Goal: Communication & Community: Answer question/provide support

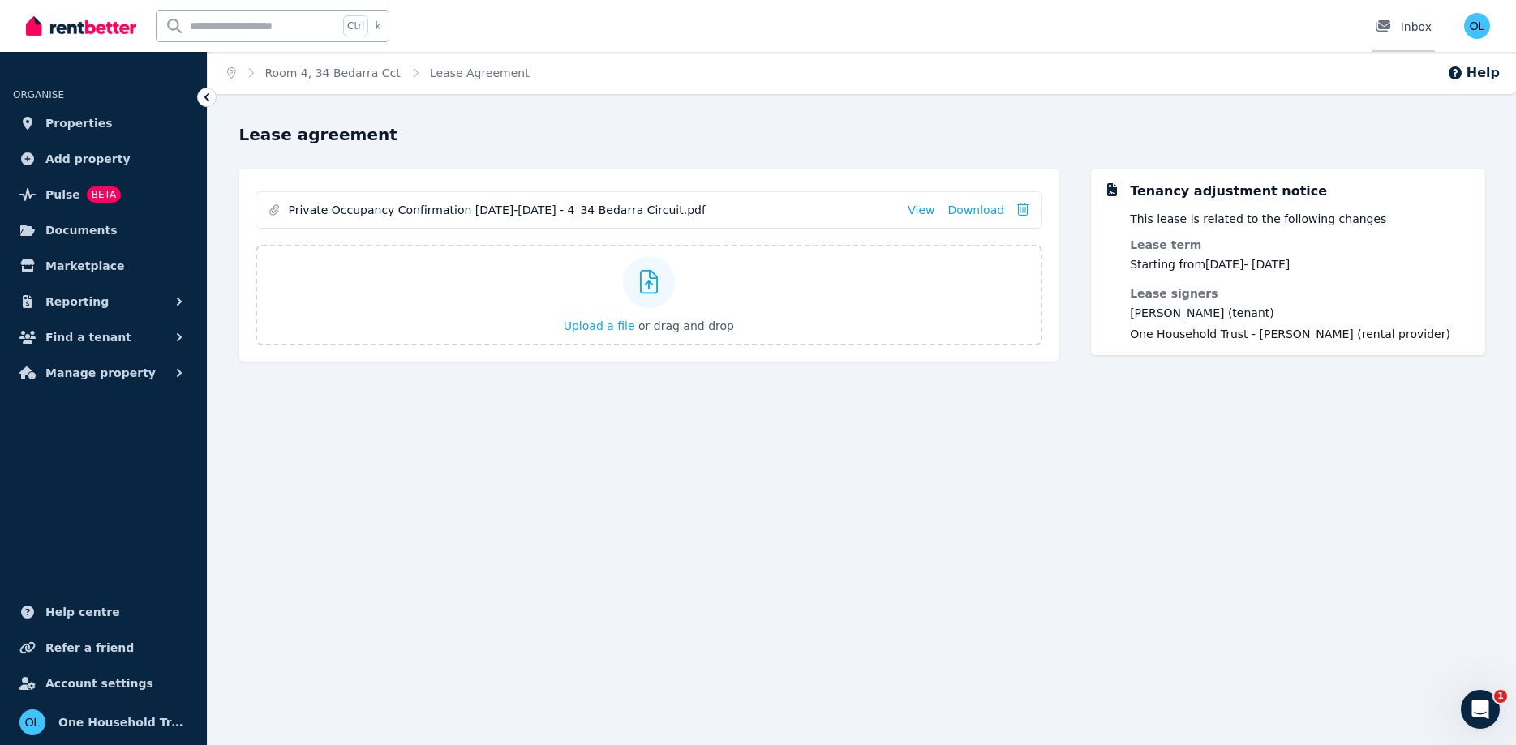
click at [1410, 26] on div "Inbox" at bounding box center [1403, 27] width 57 height 16
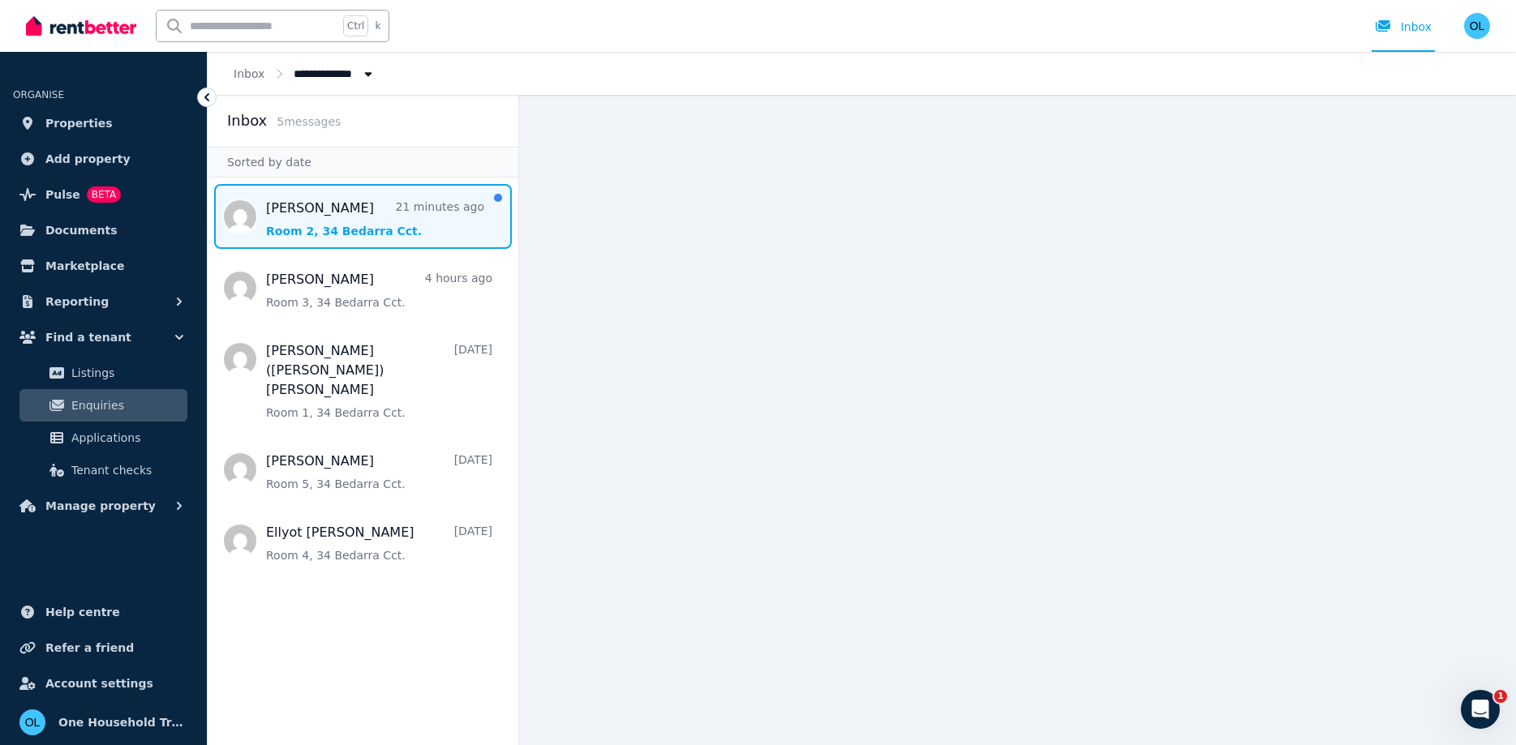
click at [374, 221] on span "Message list" at bounding box center [363, 216] width 311 height 65
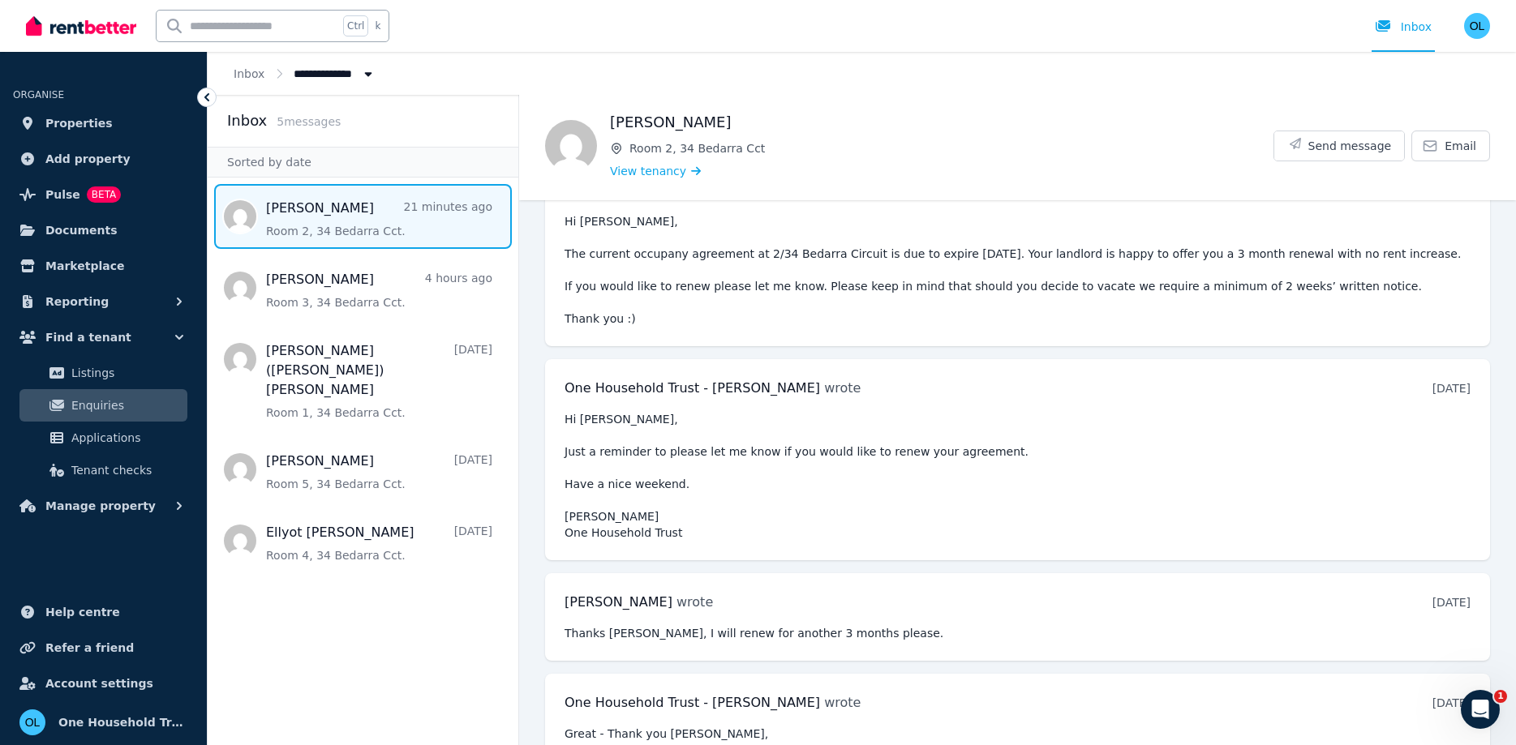
scroll to position [557, 0]
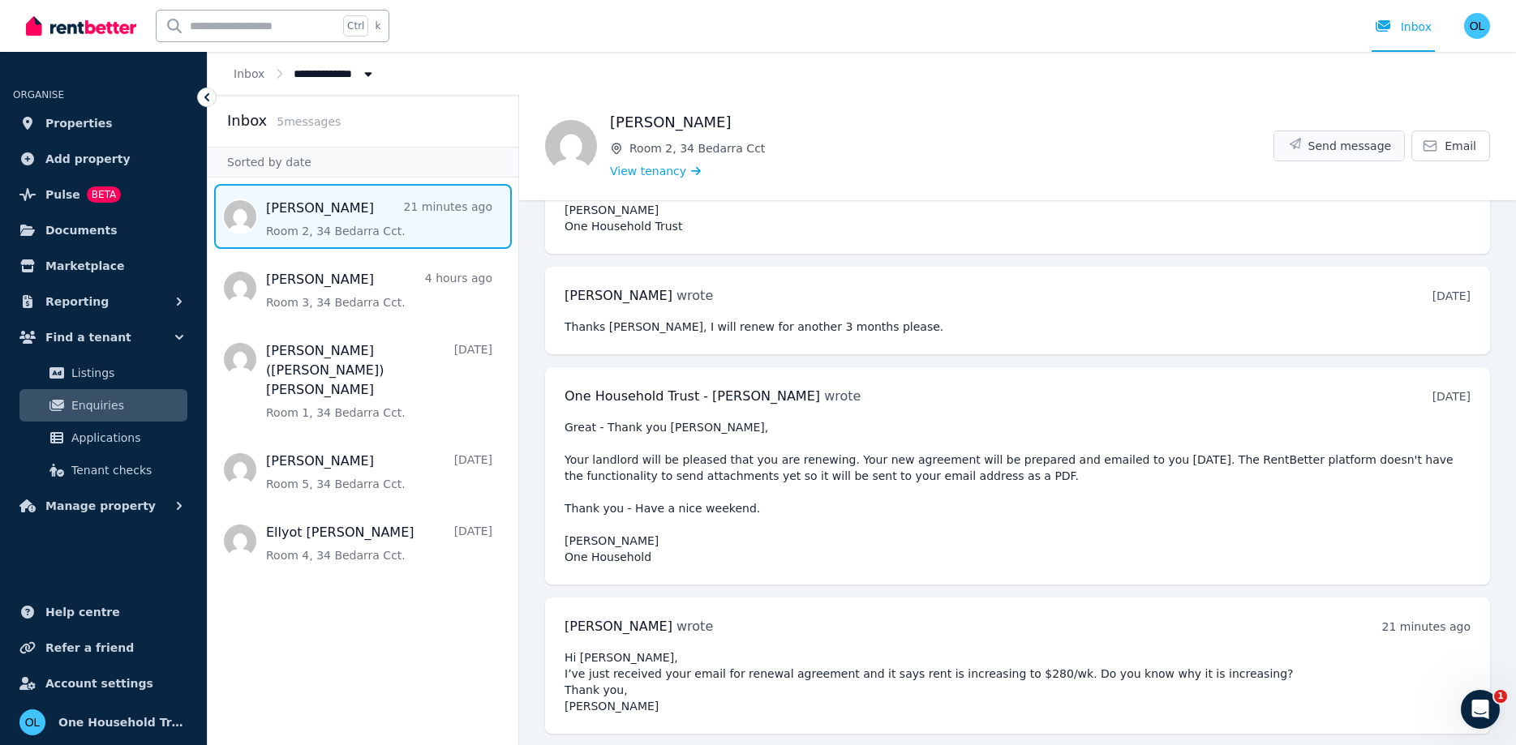
click at [1339, 152] on span "Send message" at bounding box center [1350, 146] width 84 height 16
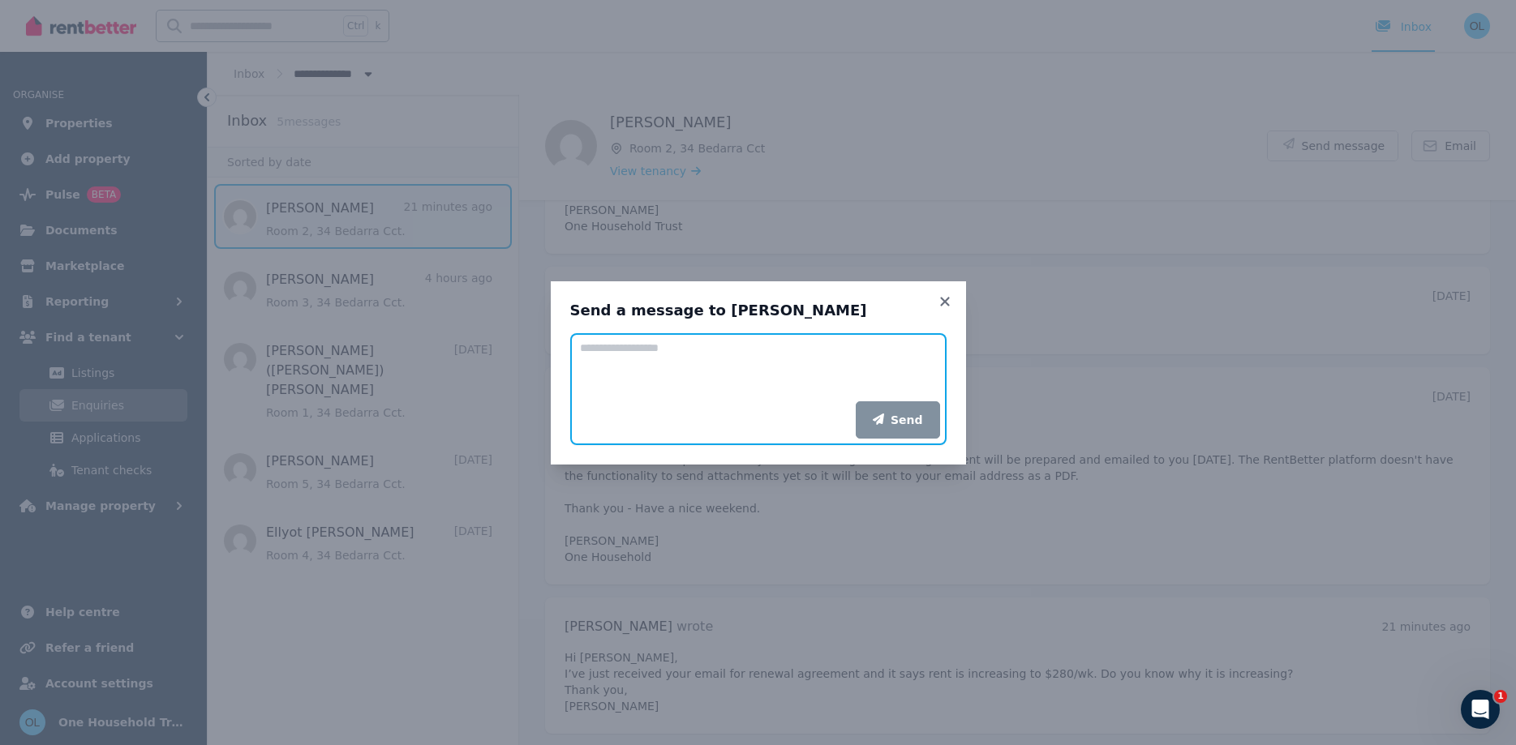
click at [620, 350] on textarea "Add your message" at bounding box center [758, 367] width 376 height 68
type textarea "*"
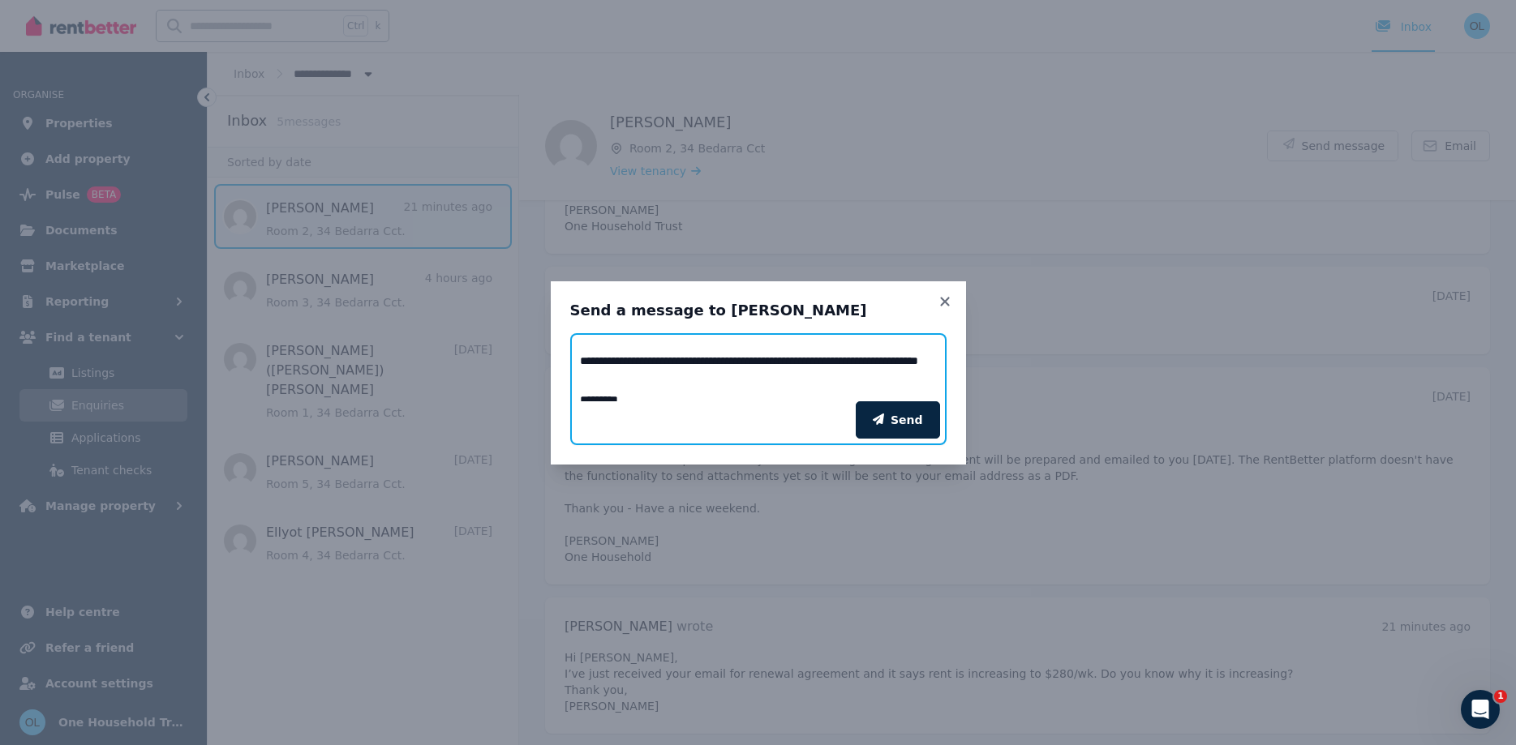
scroll to position [6, 0]
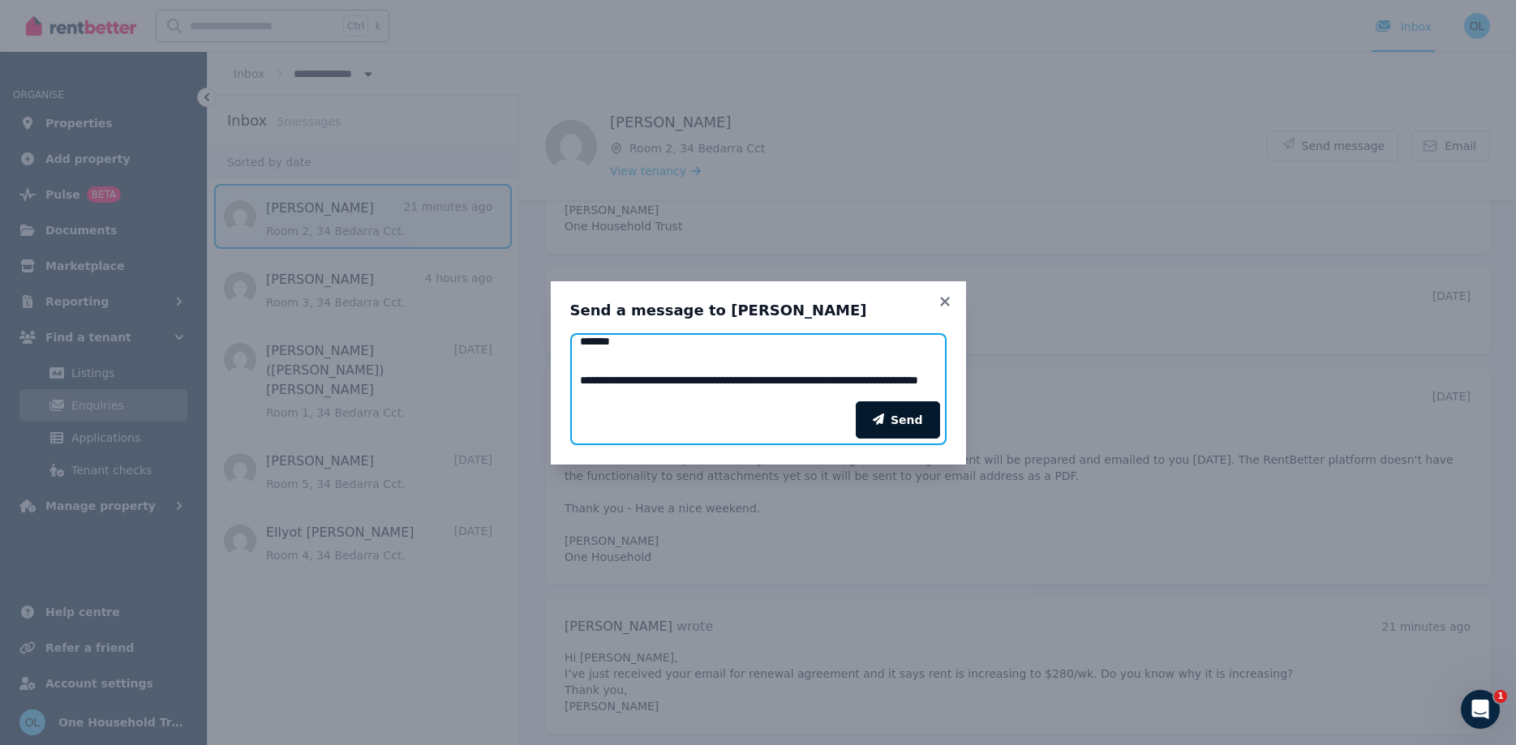
type textarea "**********"
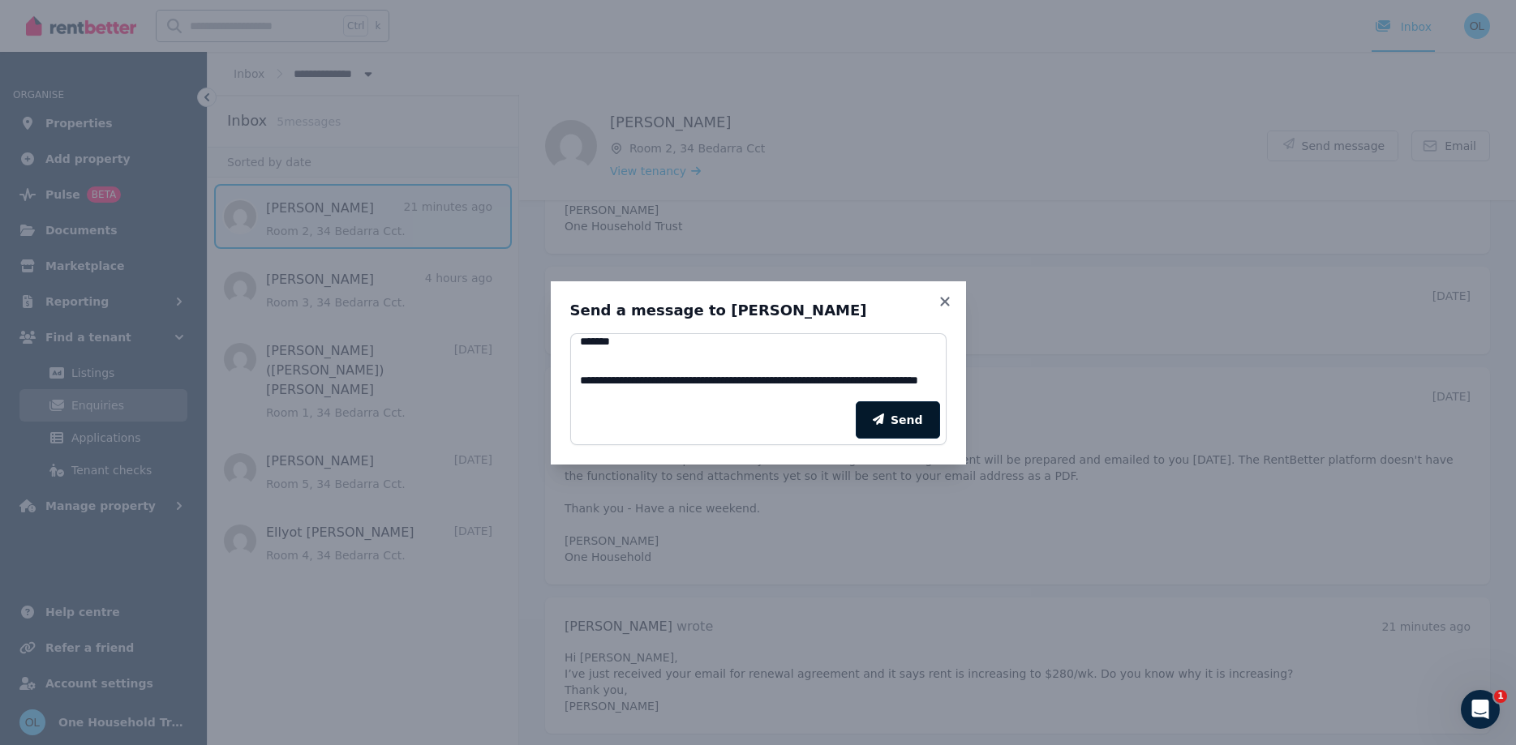
click at [880, 423] on icon "submit" at bounding box center [878, 419] width 11 height 11
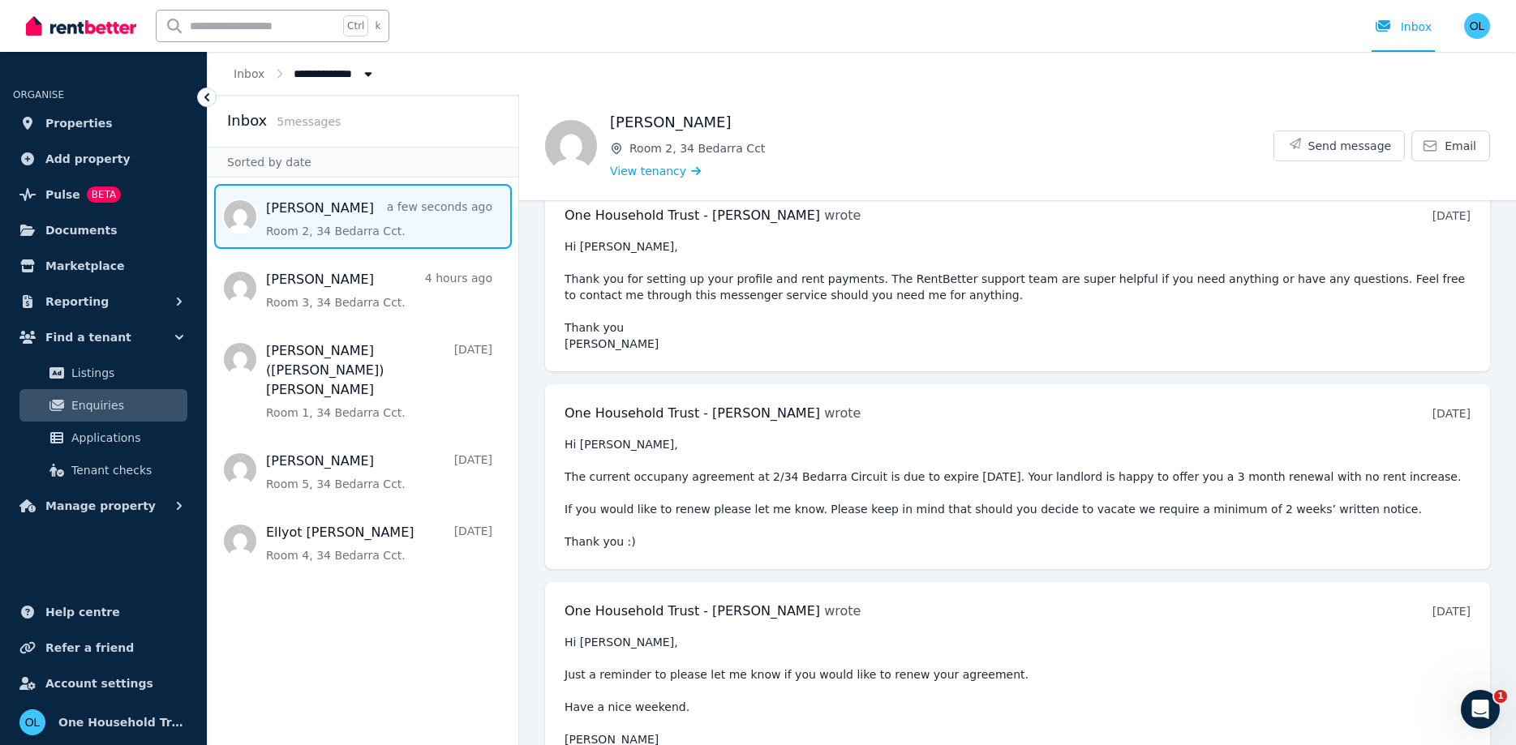
scroll to position [0, 0]
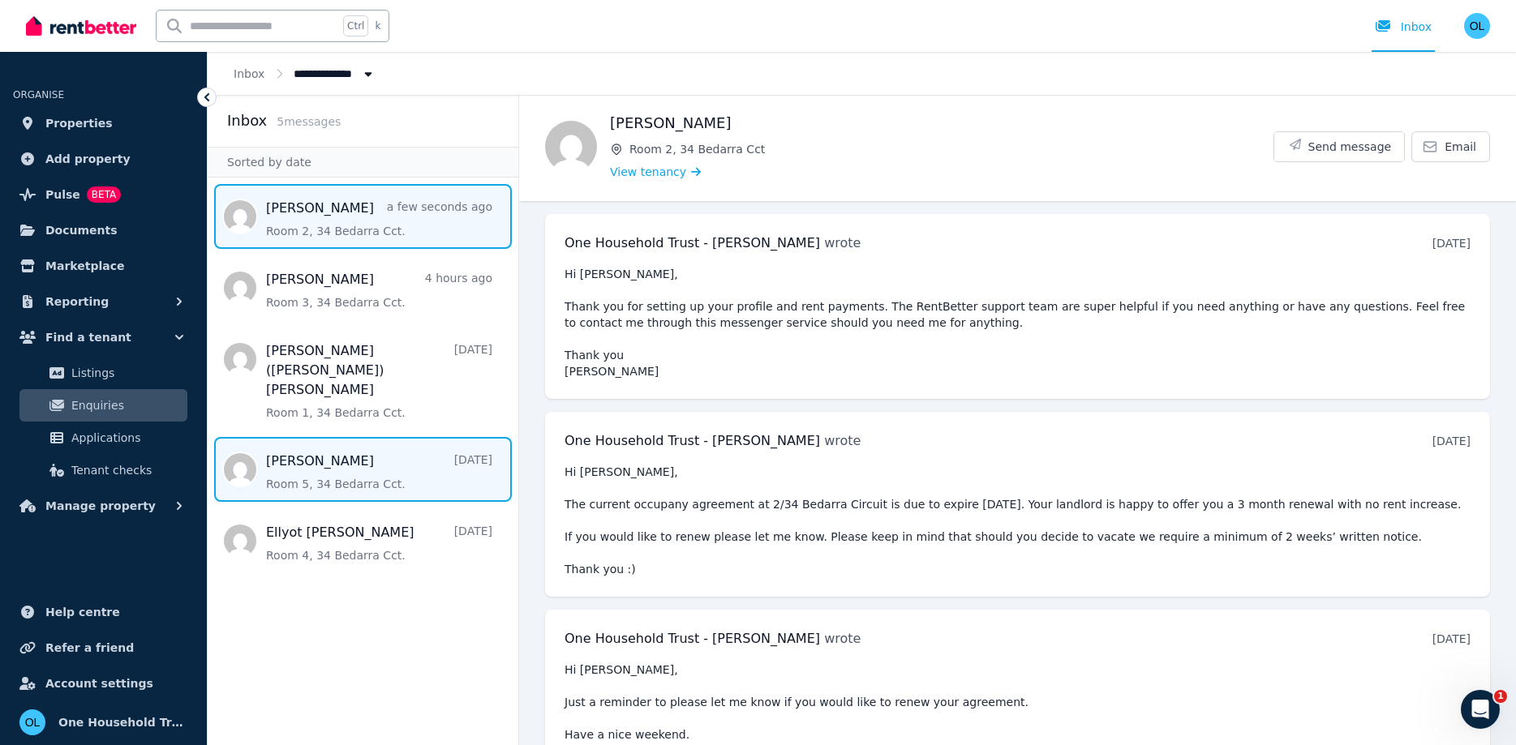
click at [303, 437] on span "Message list" at bounding box center [363, 469] width 311 height 65
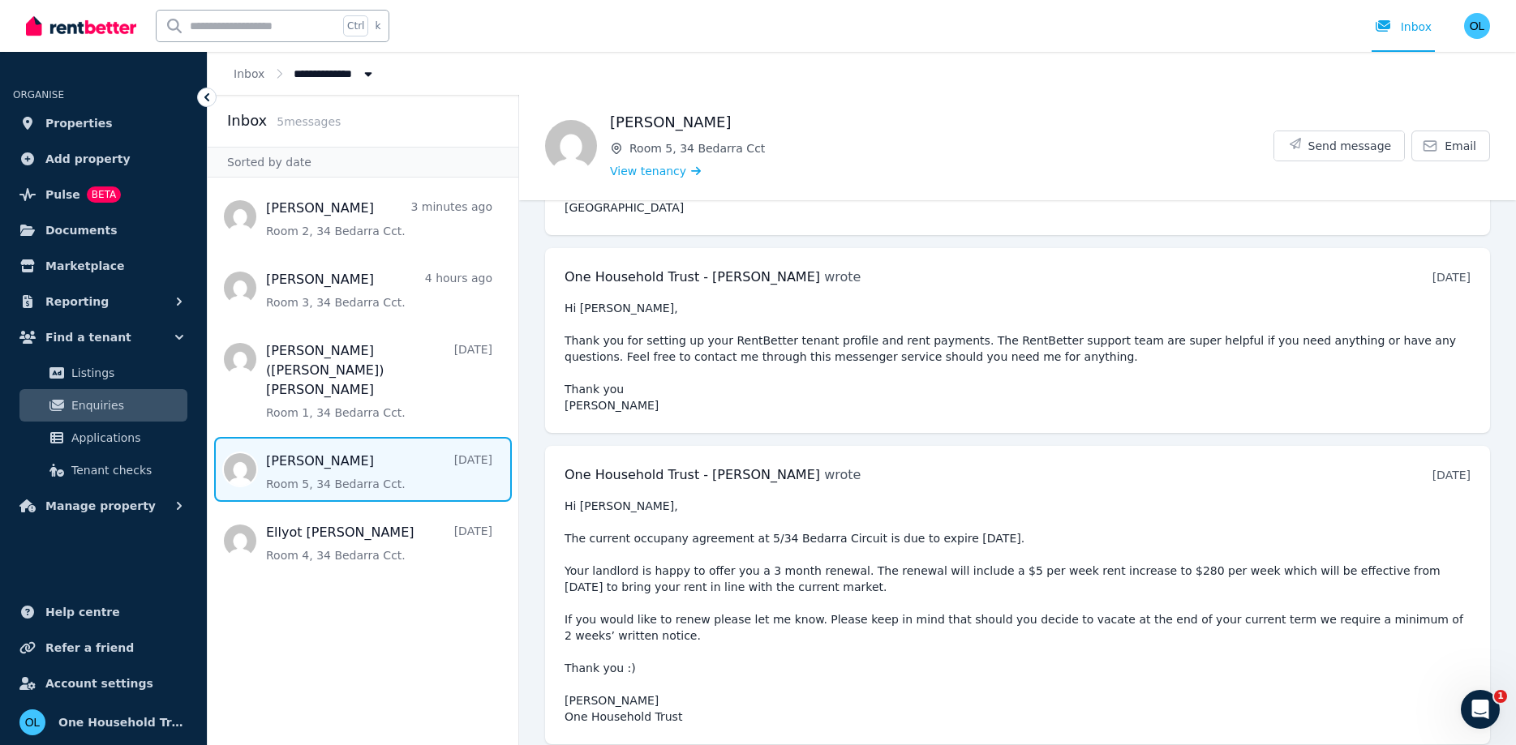
scroll to position [356, 0]
